Goal: Navigation & Orientation: Find specific page/section

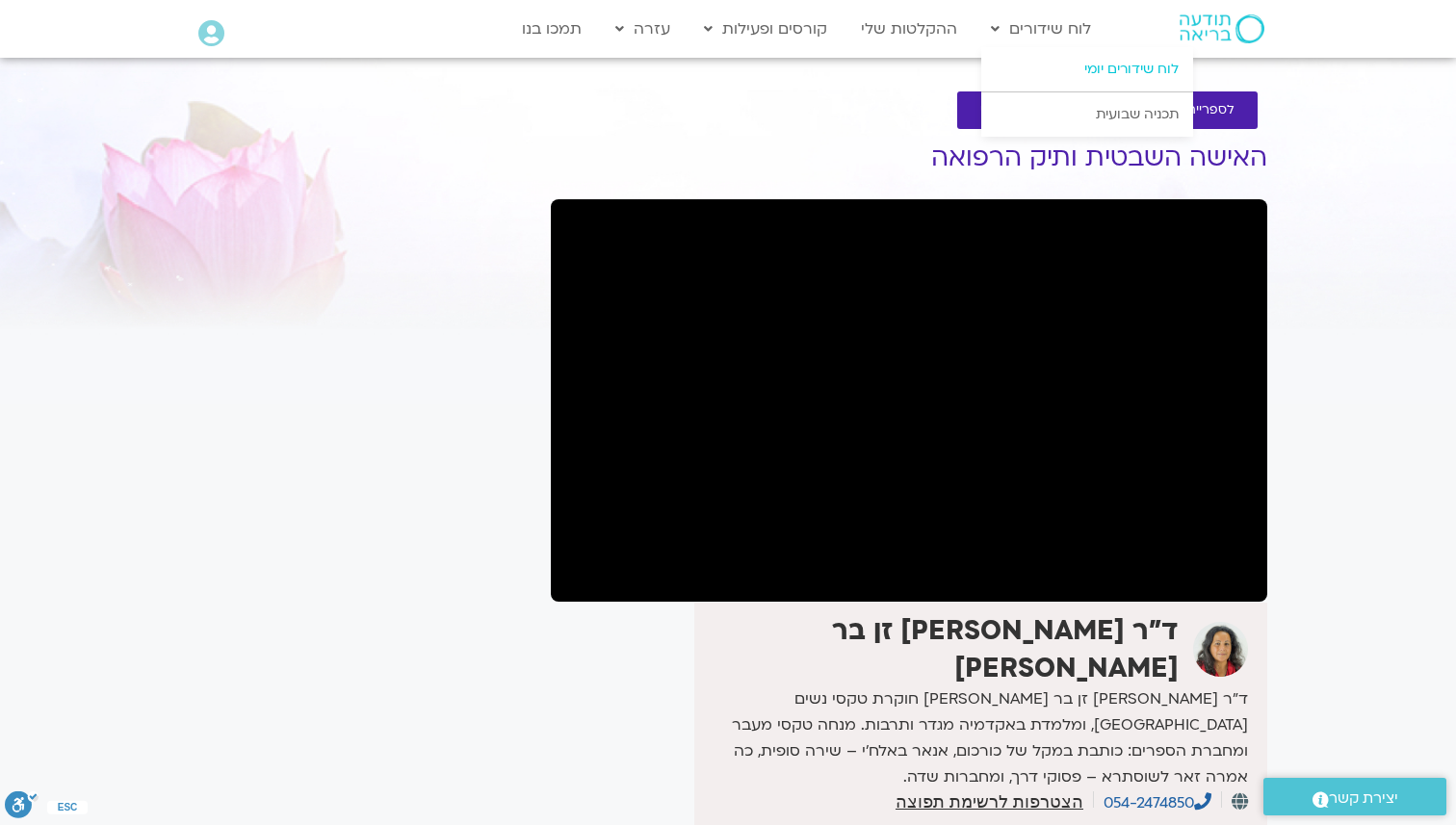
click at [1100, 73] on link "לוח שידורים יומי" at bounding box center [1086, 70] width 212 height 44
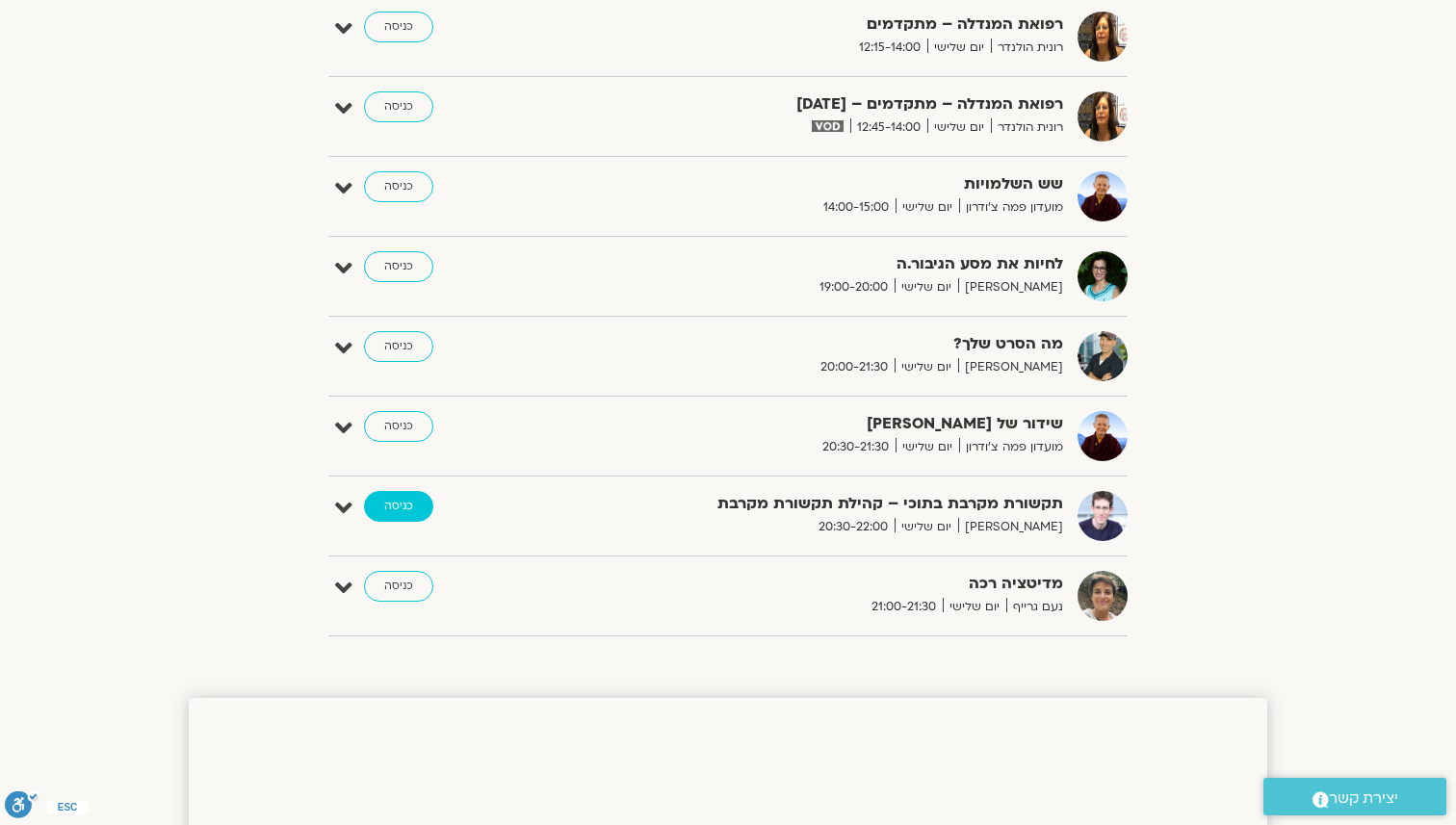
click at [418, 502] on link "כניסה" at bounding box center [399, 507] width 70 height 31
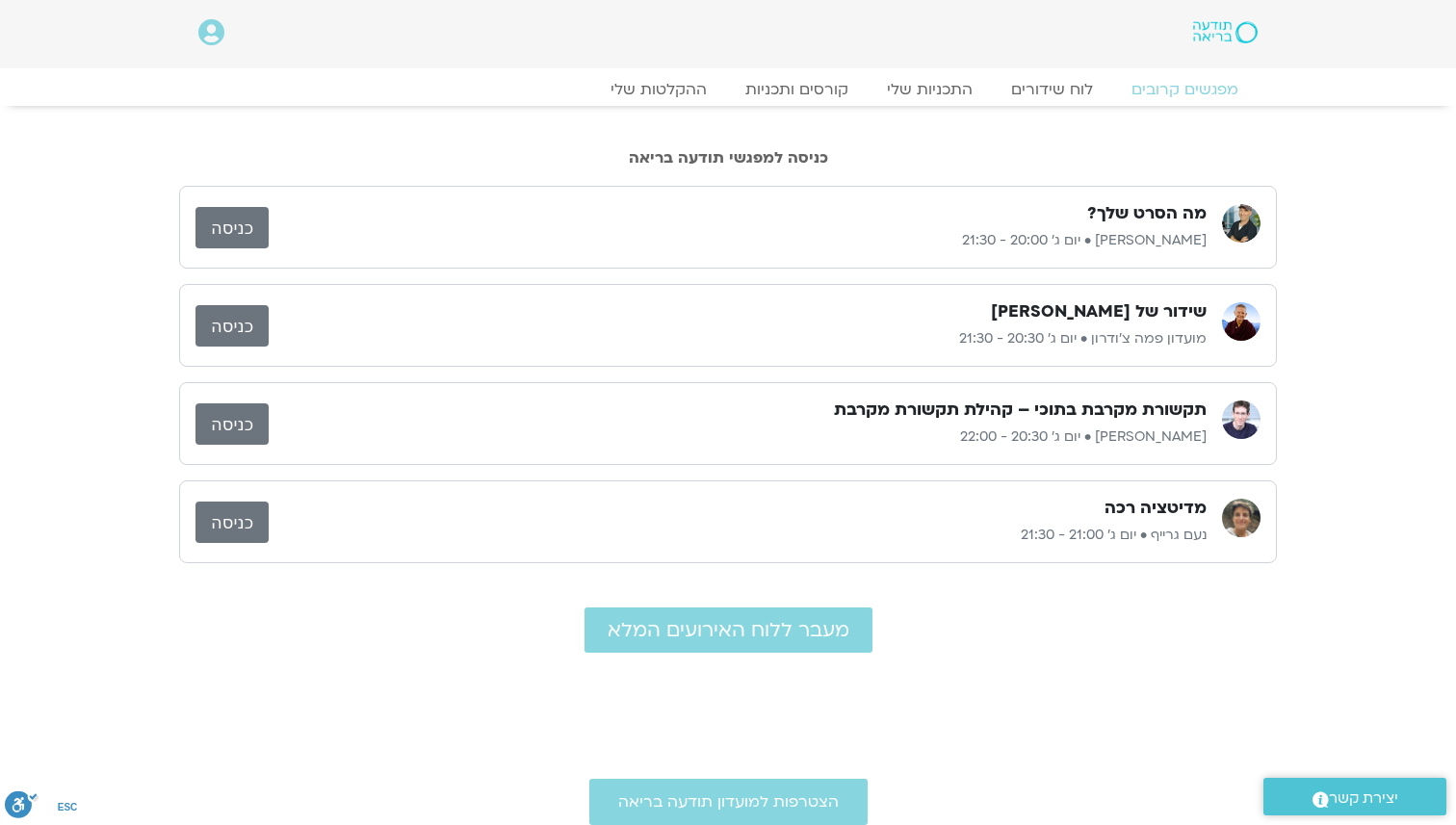
click at [260, 415] on link "כניסה" at bounding box center [232, 424] width 74 height 42
